Goal: Find specific page/section: Find specific page/section

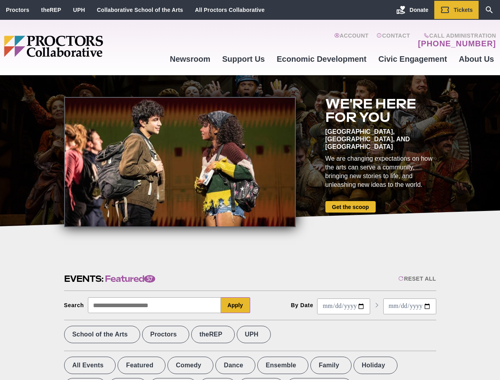
click at [250, 190] on div at bounding box center [180, 162] width 232 height 130
click at [417, 279] on div "Reset All" at bounding box center [417, 279] width 38 height 6
click at [236, 305] on button "Apply" at bounding box center [235, 305] width 29 height 16
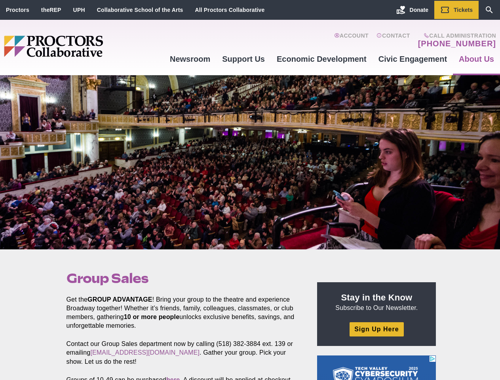
click at [250, 190] on div at bounding box center [250, 162] width 500 height 174
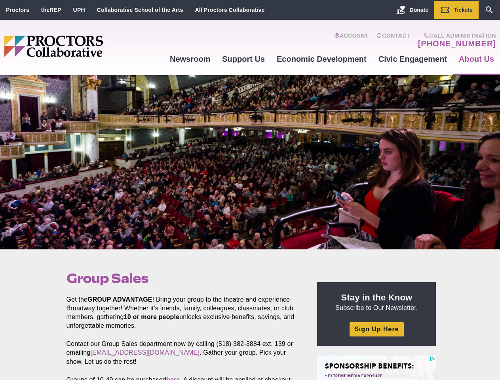
click at [250, 190] on div at bounding box center [250, 162] width 500 height 174
